Goal: Task Accomplishment & Management: Manage account settings

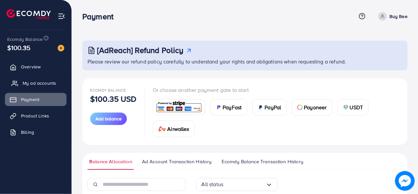
click at [41, 80] on span "My ad accounts" at bounding box center [39, 83] width 33 height 7
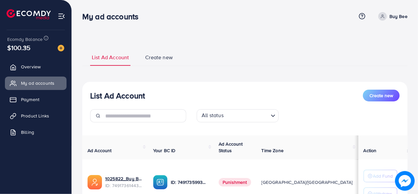
scroll to position [104, 0]
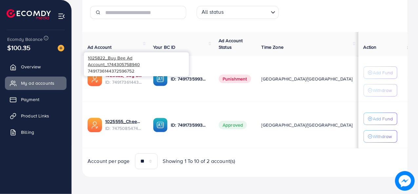
click at [133, 77] on link "1025822_Buy Bee Ad Account_1744305758940" at bounding box center [123, 75] width 37 height 7
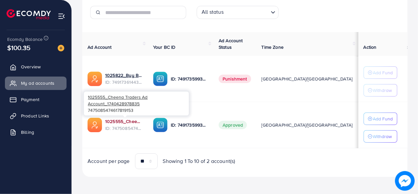
click at [136, 121] on link "1025555_Cheena Traders Ad Account_1740428978835" at bounding box center [123, 121] width 37 height 7
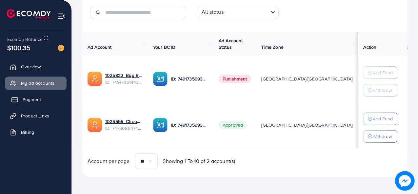
click at [44, 100] on link "Payment" at bounding box center [36, 99] width 62 height 13
